Goal: Task Accomplishment & Management: Manage account settings

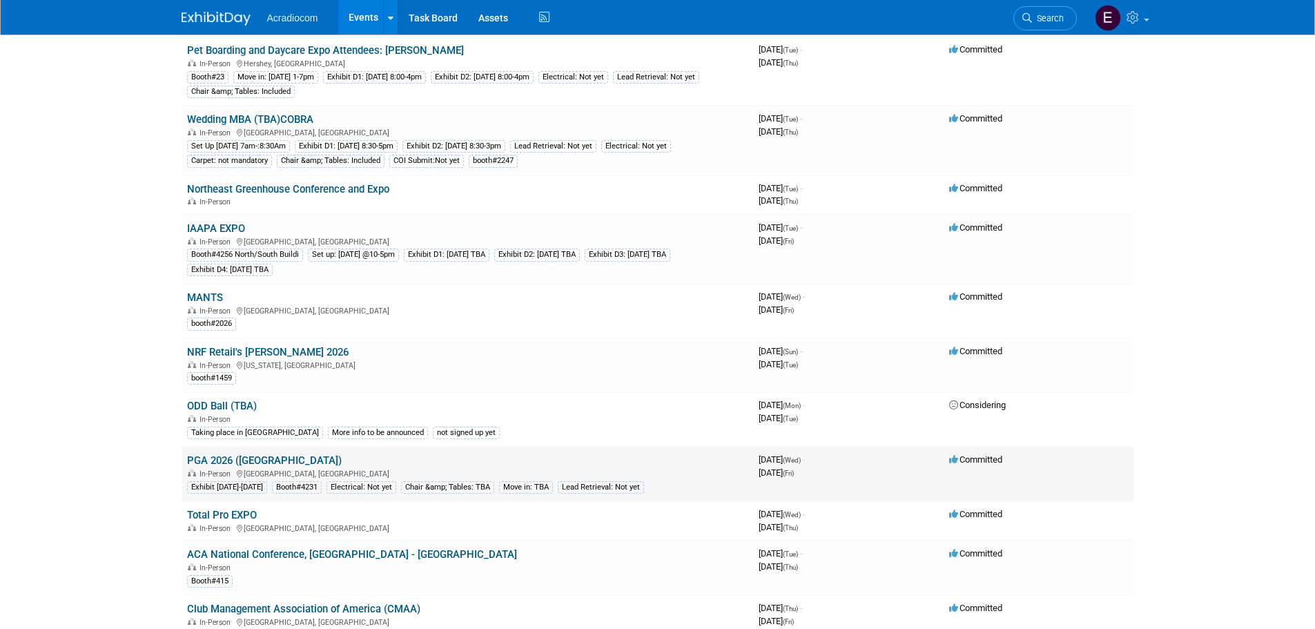
scroll to position [690, 0]
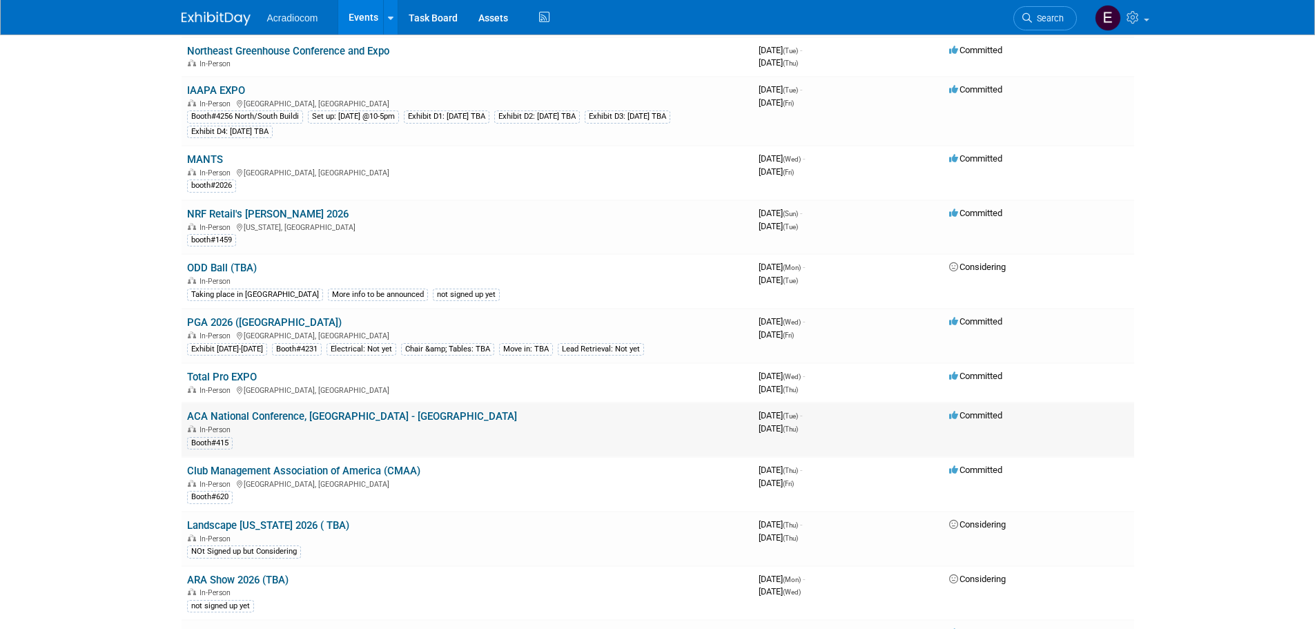
click at [301, 413] on link "ACA National Conference, [GEOGRAPHIC_DATA] - [GEOGRAPHIC_DATA]" at bounding box center [352, 416] width 330 height 12
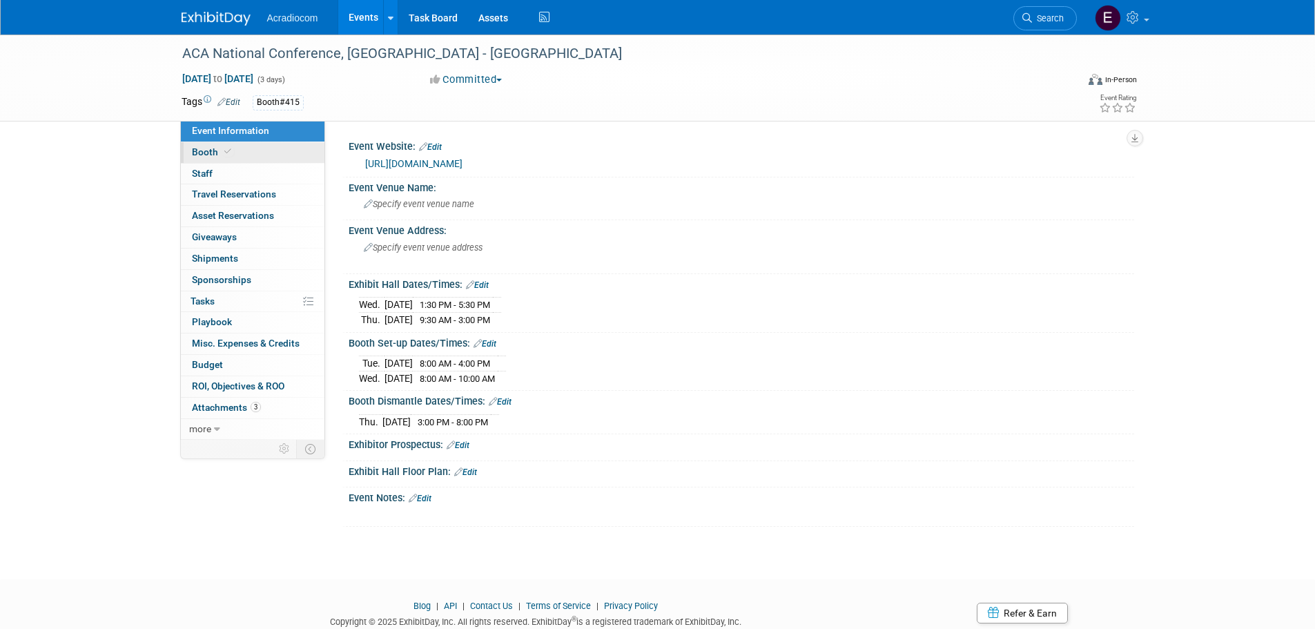
click at [224, 149] on icon at bounding box center [227, 152] width 7 height 8
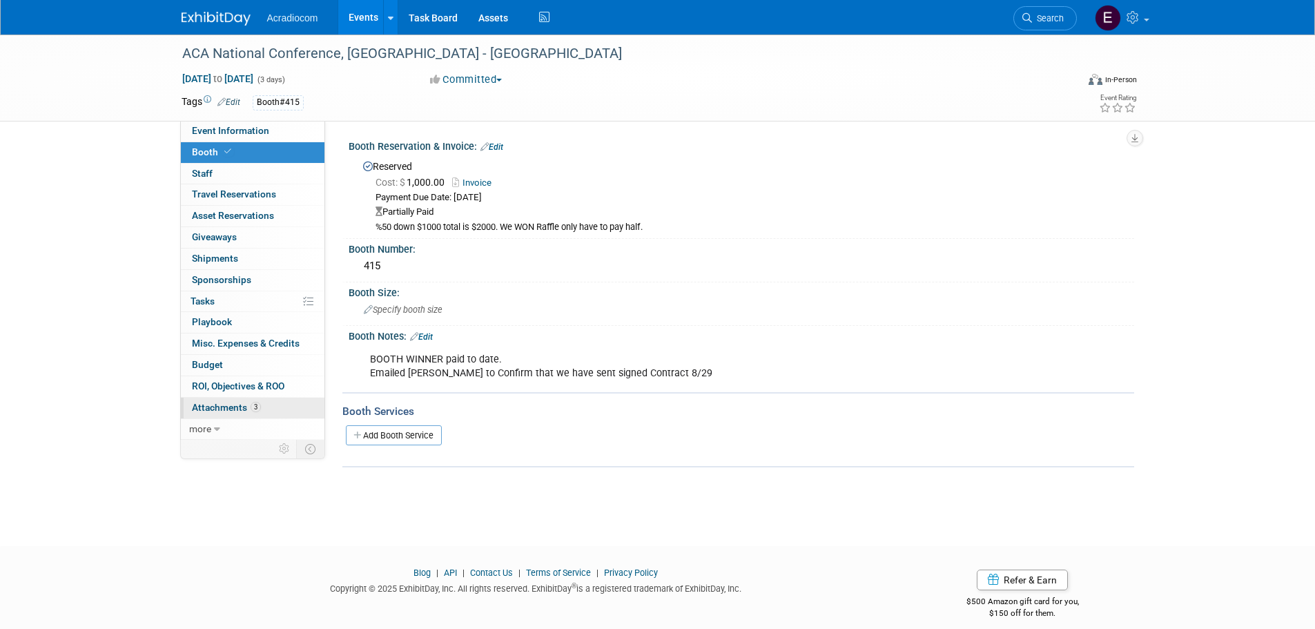
click at [233, 400] on link "3 Attachments 3" at bounding box center [253, 408] width 144 height 21
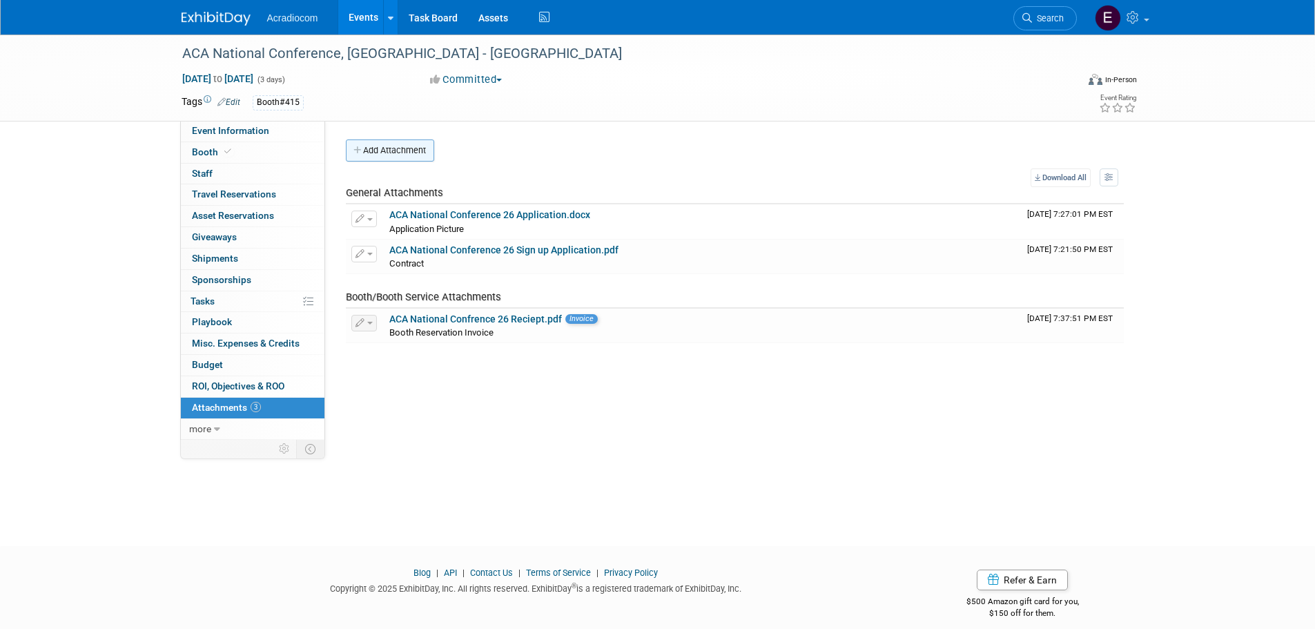
click at [415, 153] on button "Add Attachment" at bounding box center [390, 150] width 88 height 22
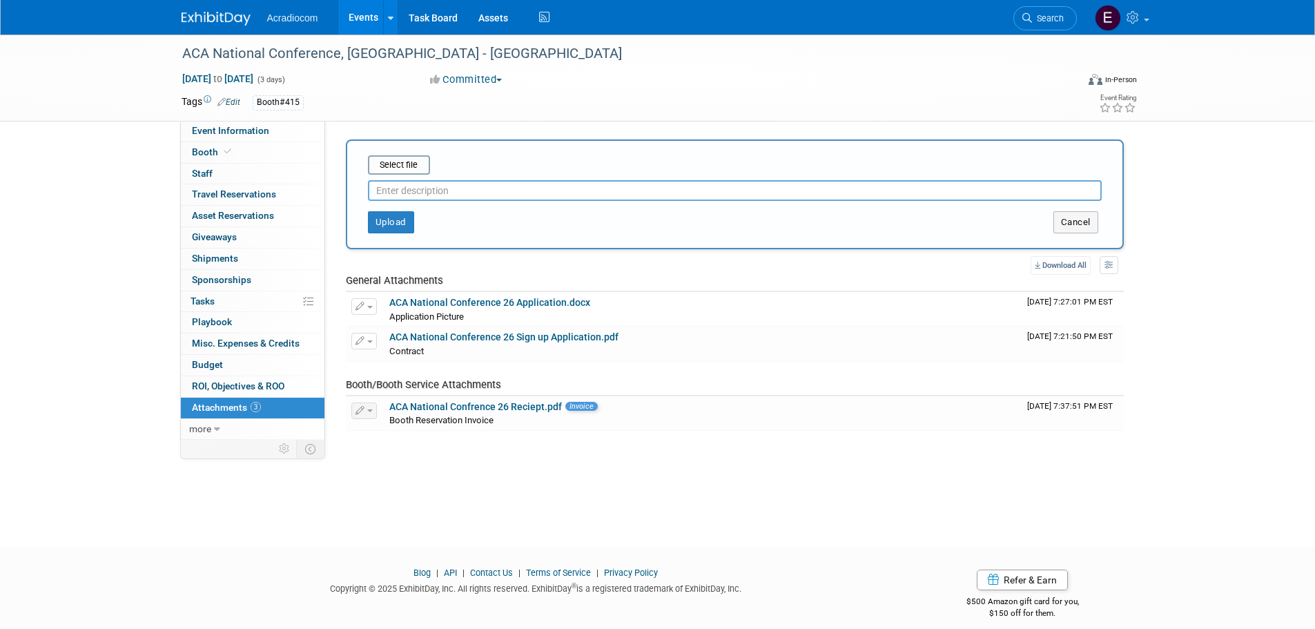
click at [422, 193] on input "text" at bounding box center [735, 190] width 734 height 21
click at [449, 334] on link "ACA National Conference 26 Sign up Application.pdf" at bounding box center [503, 336] width 229 height 11
click at [466, 297] on link "ACA National Conference 26 Application.docx" at bounding box center [489, 302] width 201 height 11
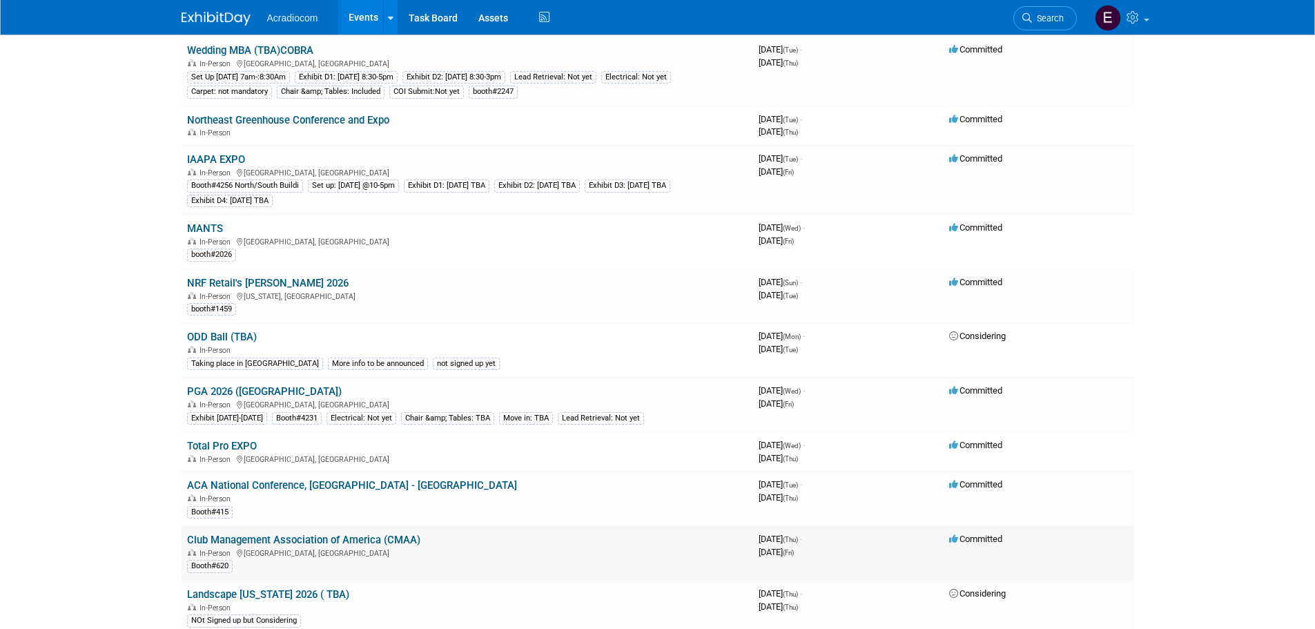
scroll to position [690, 0]
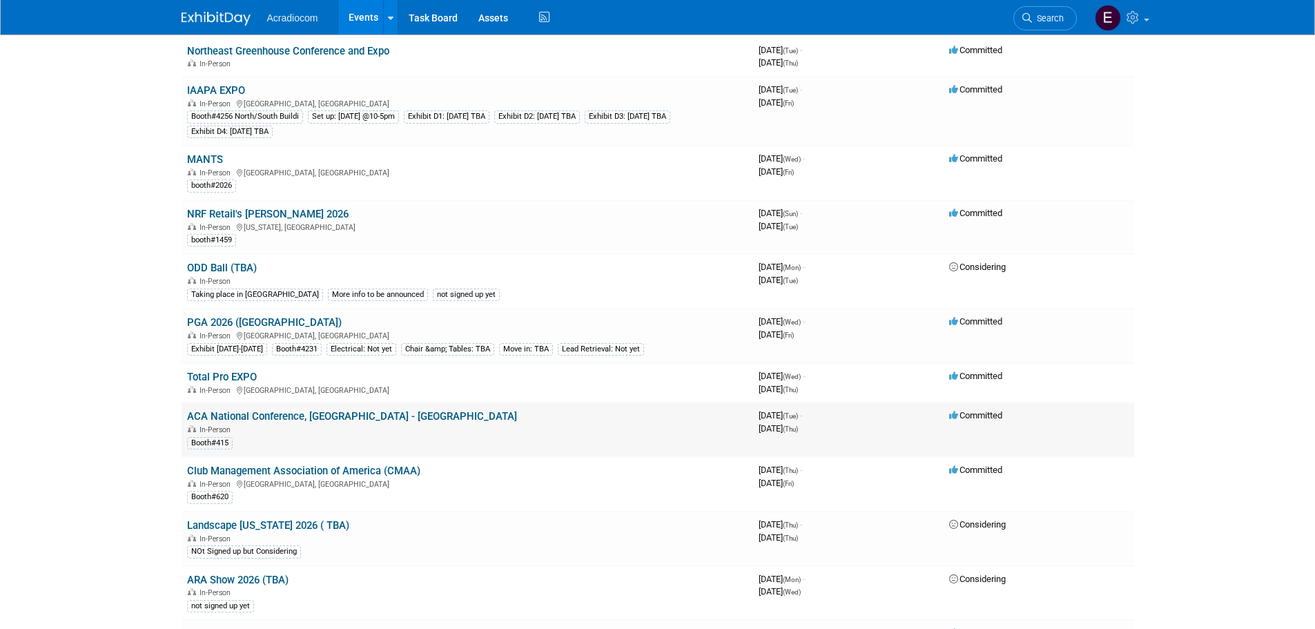
click at [266, 415] on link "ACA National Conference, [GEOGRAPHIC_DATA] - [GEOGRAPHIC_DATA]" at bounding box center [352, 416] width 330 height 12
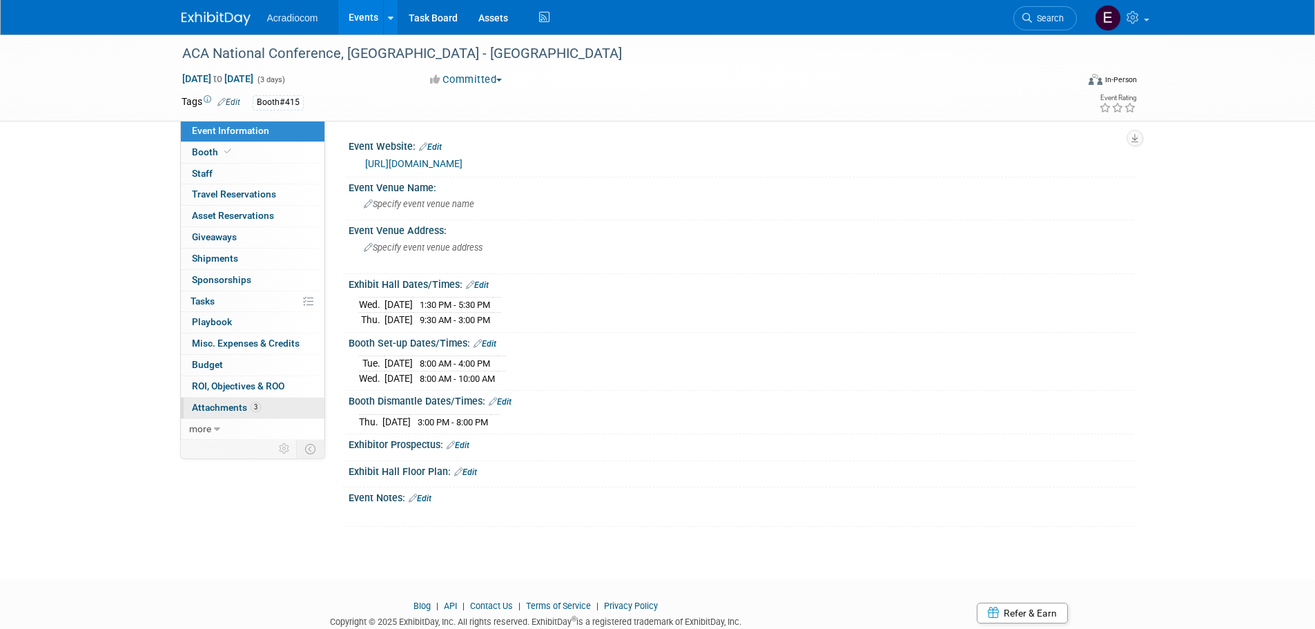
click at [259, 406] on span "3" at bounding box center [256, 407] width 10 height 10
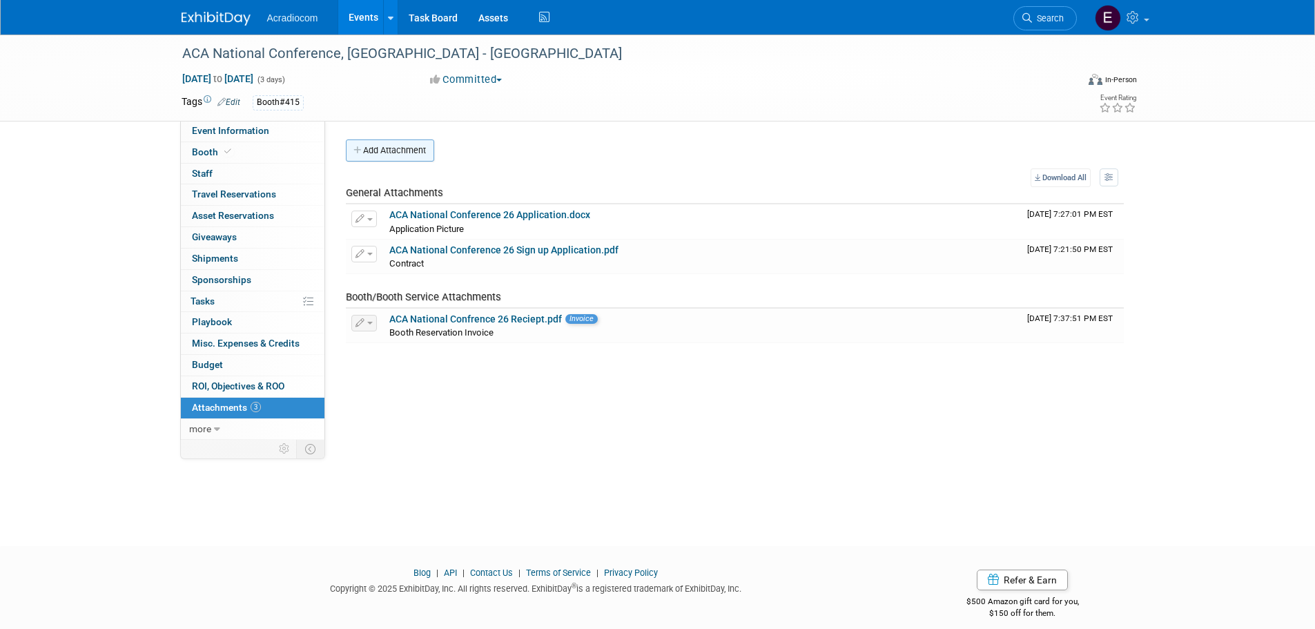
click at [386, 147] on button "Add Attachment" at bounding box center [390, 150] width 88 height 22
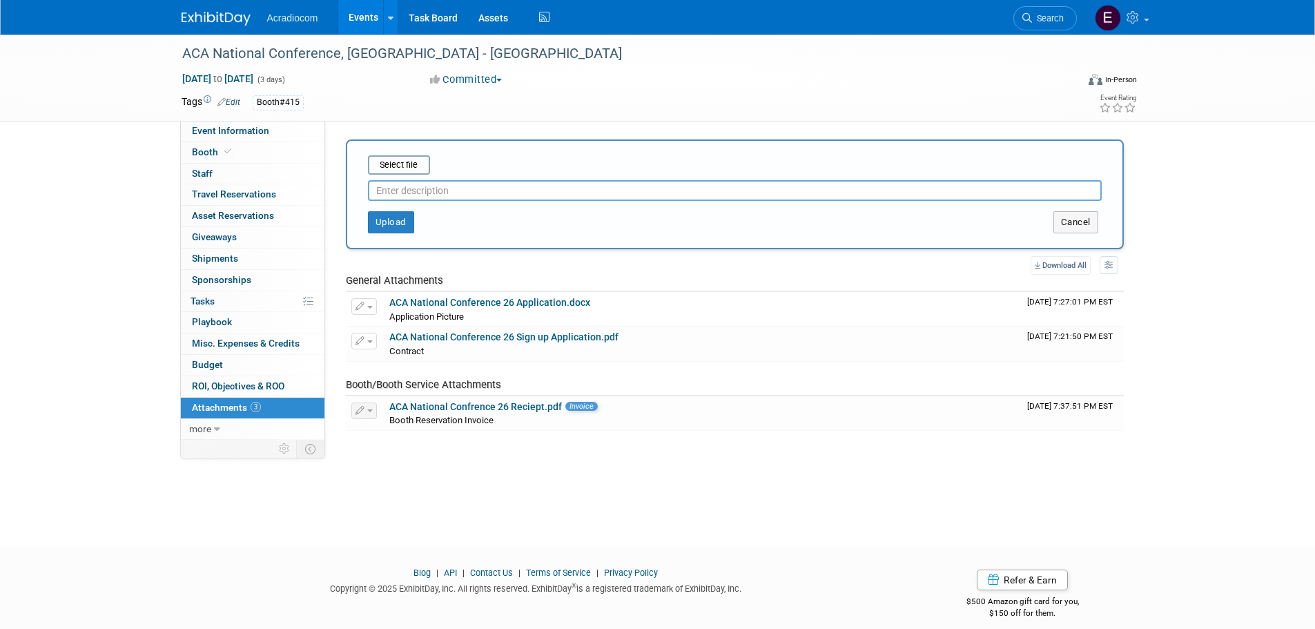
click at [428, 188] on input "text" at bounding box center [735, 190] width 734 height 21
type input "S"
type input "Reservation Form"
click at [402, 164] on input "file" at bounding box center [346, 165] width 164 height 17
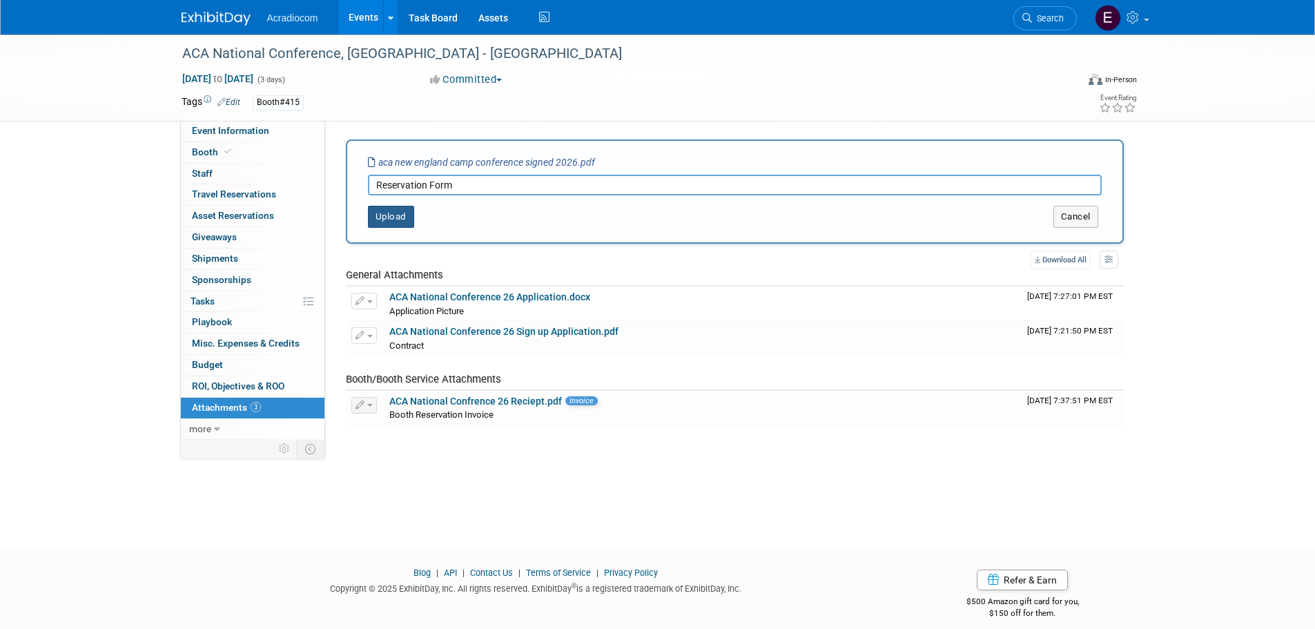
click at [391, 221] on button "Upload" at bounding box center [391, 217] width 46 height 22
